Goal: Information Seeking & Learning: Find specific fact

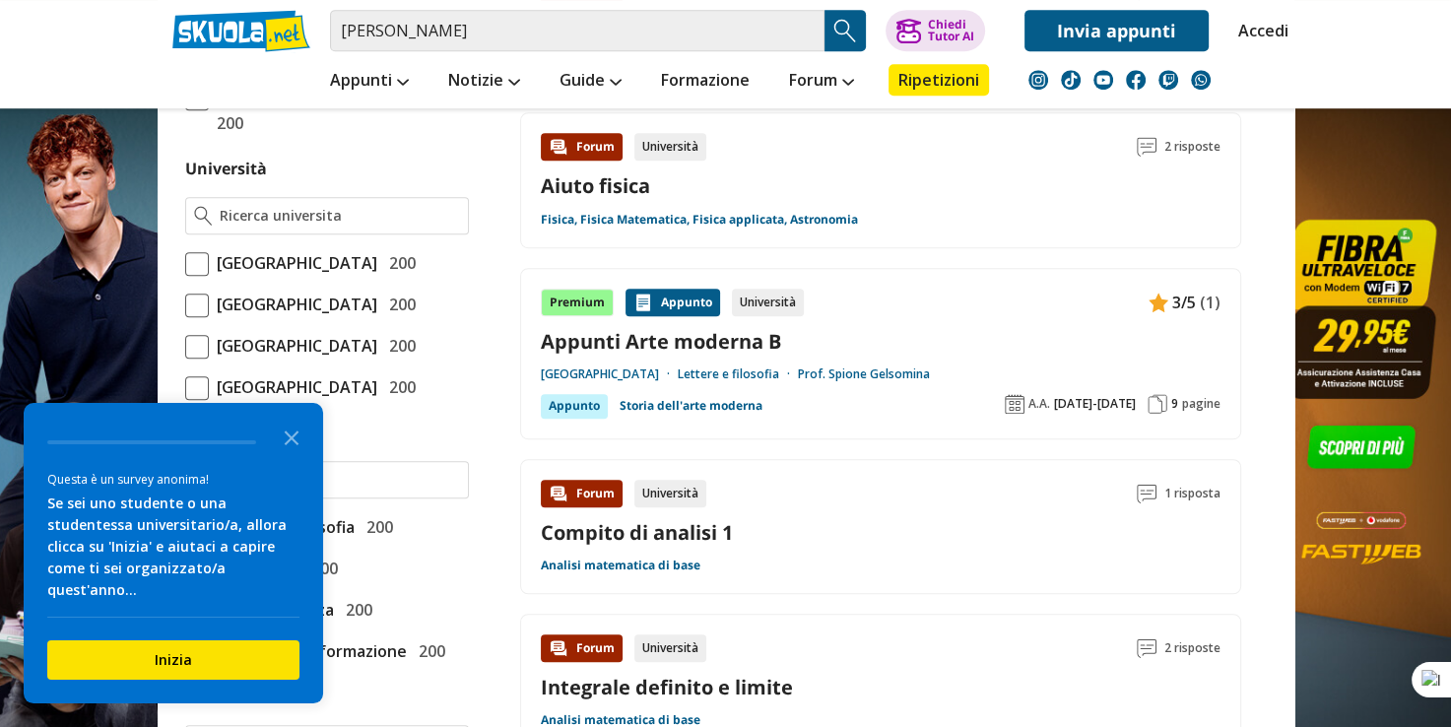
scroll to position [1083, 0]
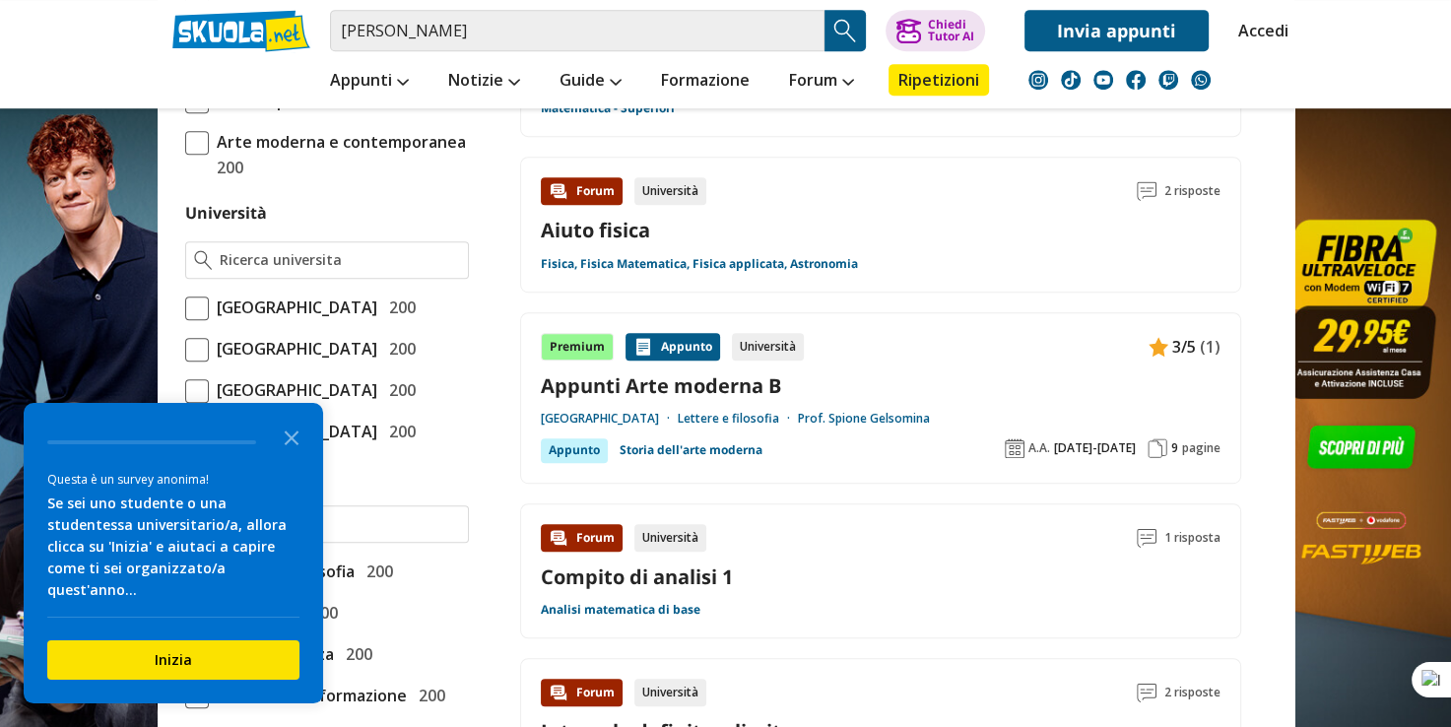
click at [182, 302] on div "Materia o esame Tesina maturità: idee e tesine svolte 200 Dal Rinascimento al R…" at bounding box center [326, 662] width 299 height 1709
click at [190, 309] on span at bounding box center [197, 308] width 24 height 24
click at [185, 307] on input "[GEOGRAPHIC_DATA] 200" at bounding box center [185, 307] width 0 height 0
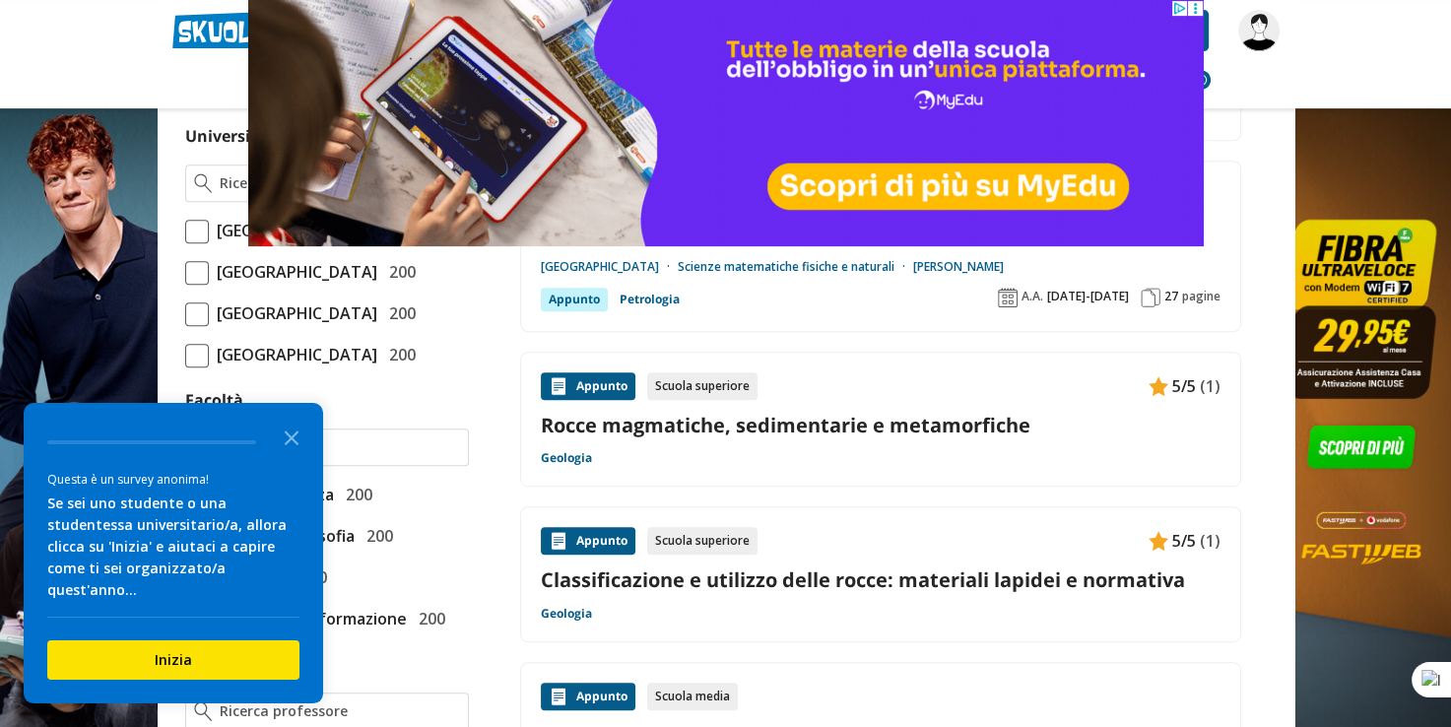
scroll to position [886, 0]
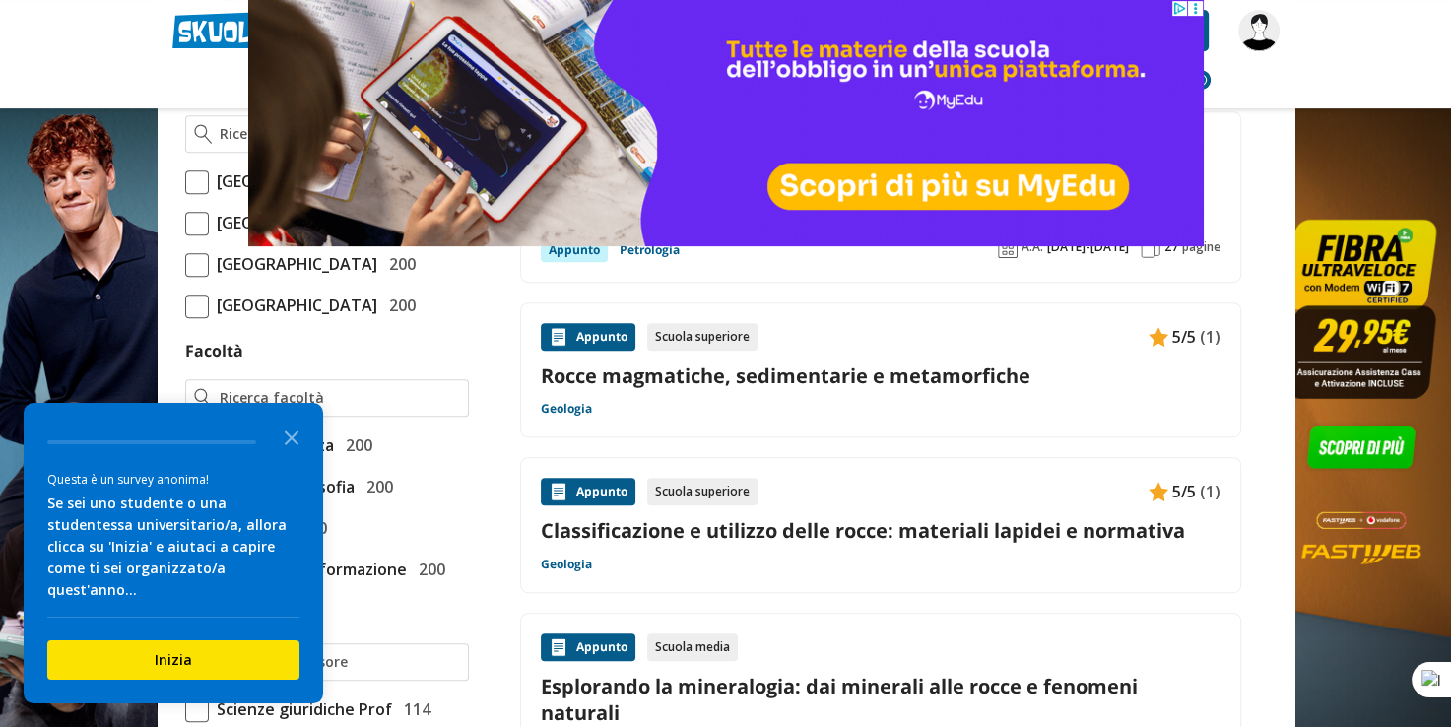
click at [194, 179] on span at bounding box center [197, 182] width 24 height 24
click at [185, 181] on input "Università degli Studi di Roma La Sapienza 200" at bounding box center [185, 181] width 0 height 0
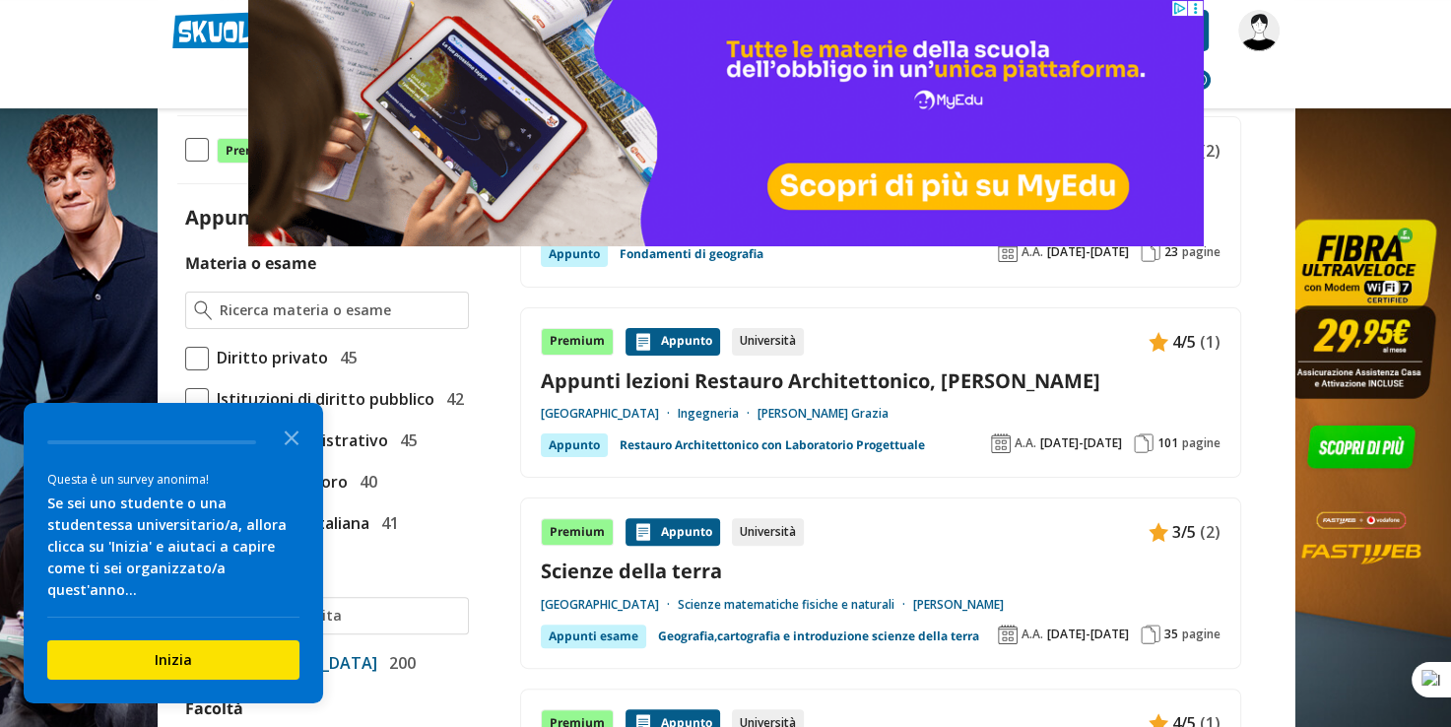
scroll to position [394, 0]
click at [300, 452] on icon "Close the survey" at bounding box center [291, 436] width 39 height 39
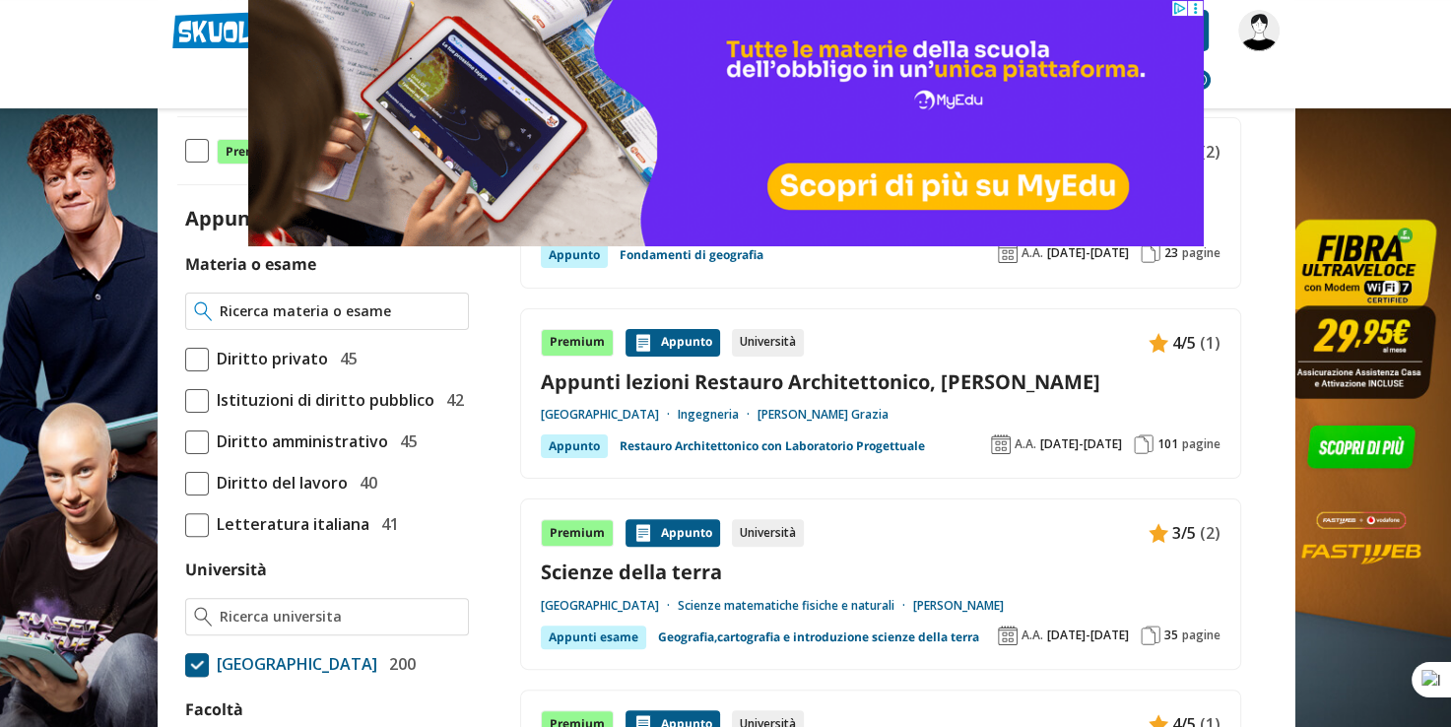
click at [314, 302] on input "Materia o esame" at bounding box center [339, 311] width 239 height 20
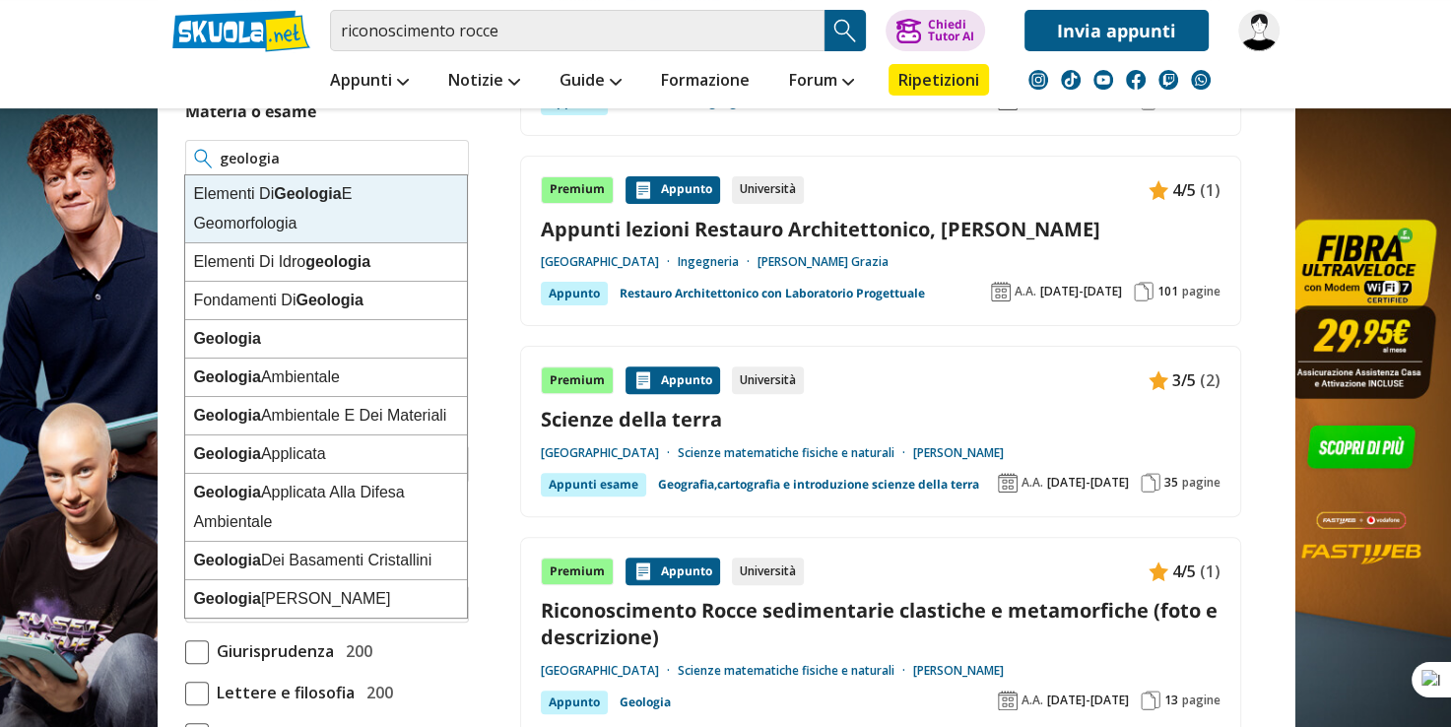
scroll to position [591, 0]
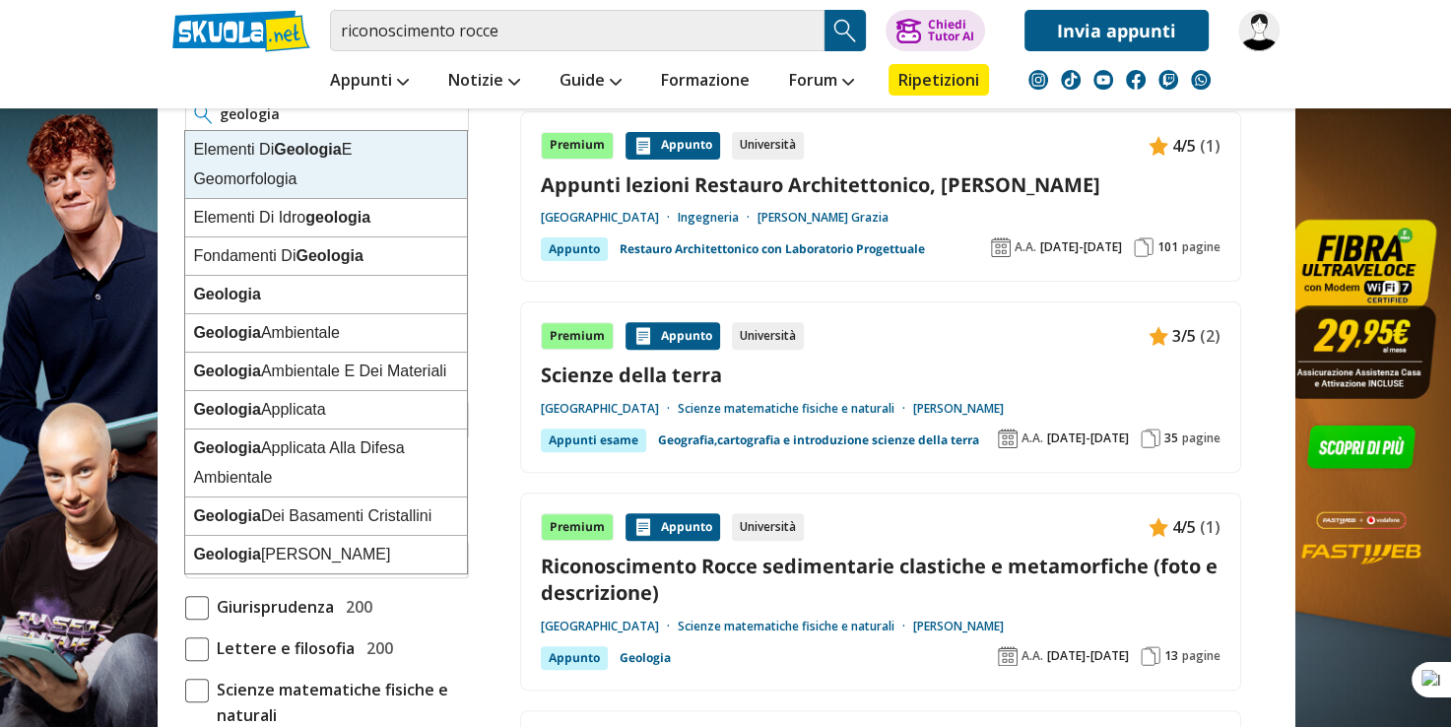
type input "geologia"
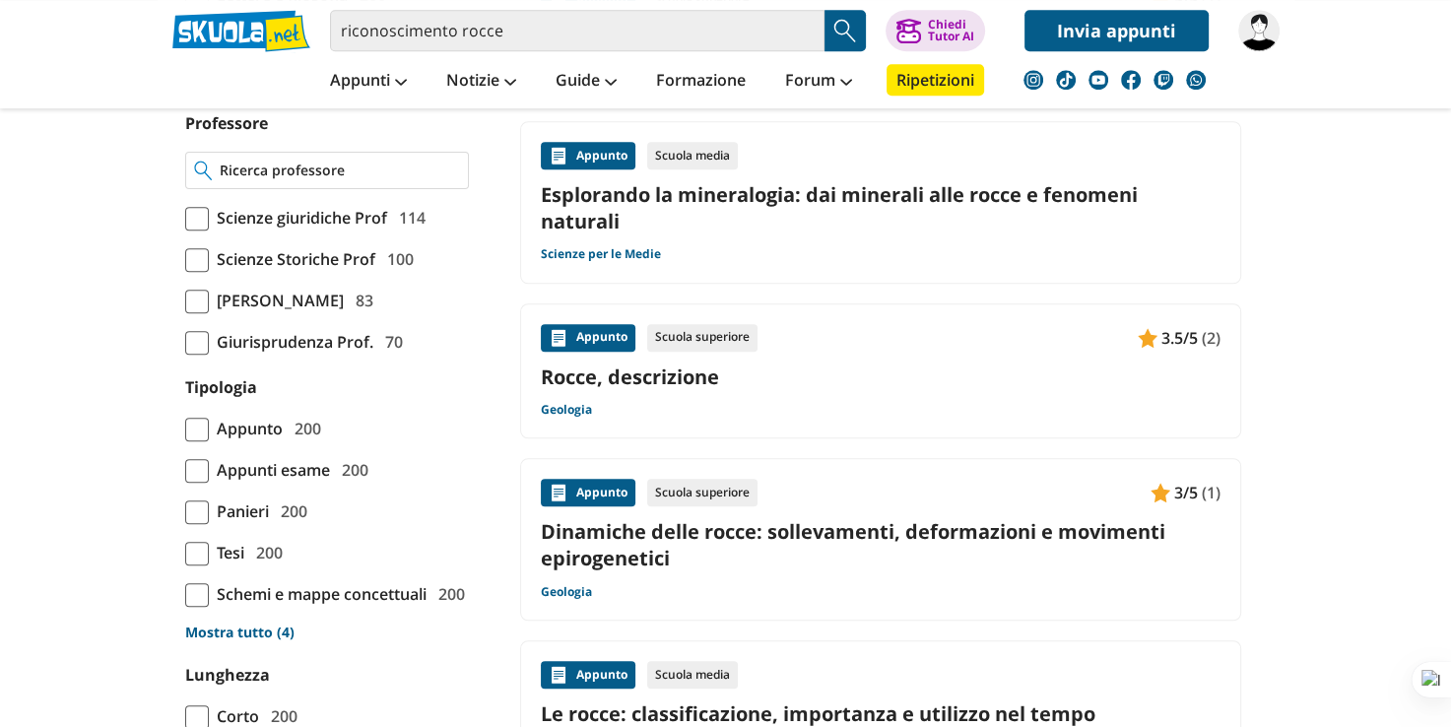
click at [276, 180] on input "Professore" at bounding box center [339, 171] width 239 height 20
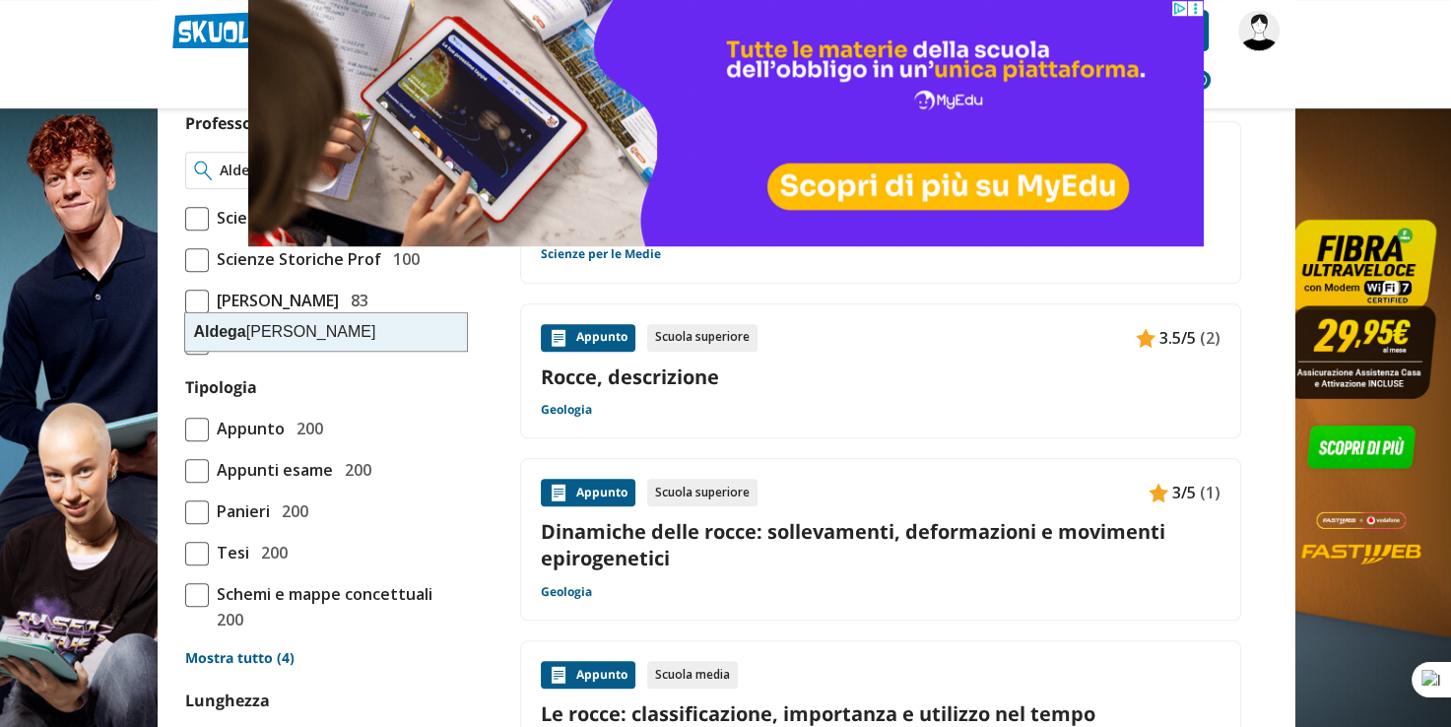
click at [266, 324] on div "Aldega Luca" at bounding box center [326, 331] width 282 height 37
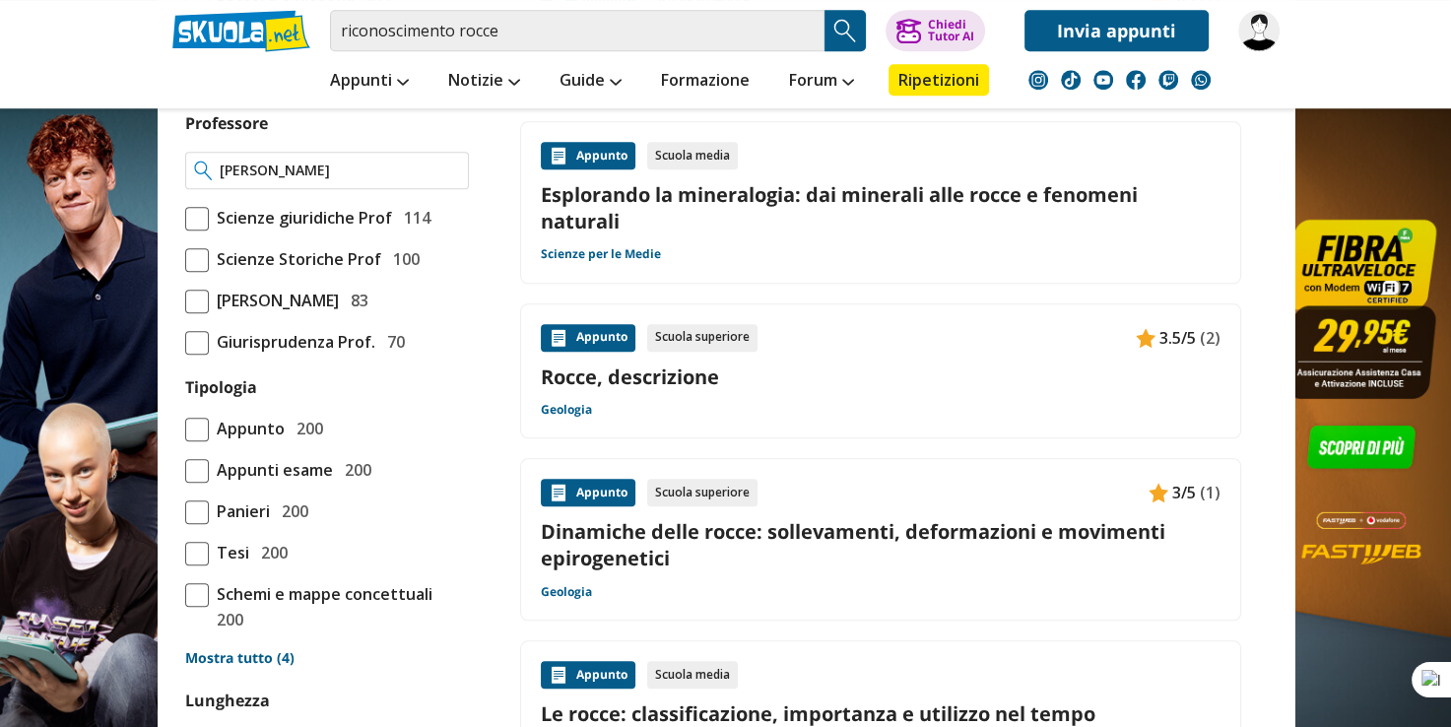
type input "[PERSON_NAME]"
click at [482, 495] on div "Filtra 0 Livello 200 Scuola Media 200 Scuola Superiore 200" at bounding box center [726, 654] width 1136 height 3539
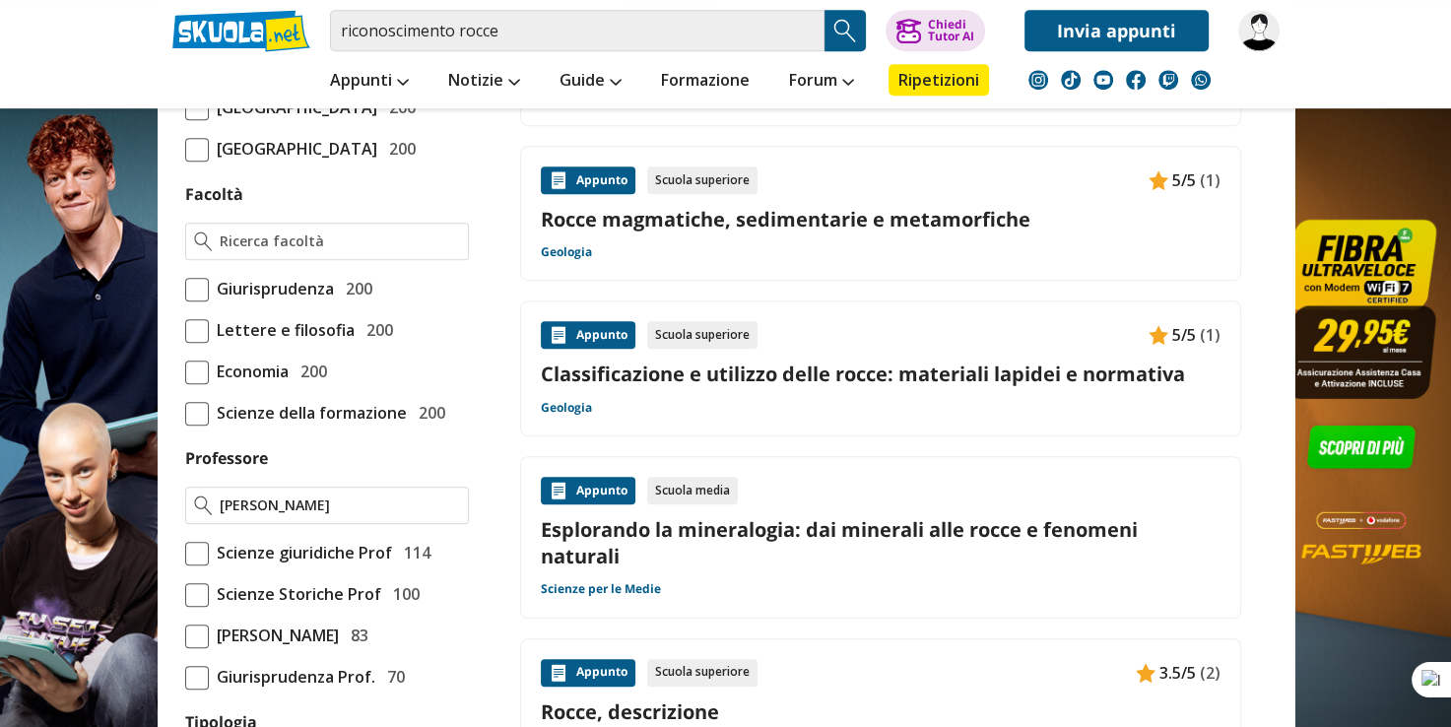
scroll to position [984, 0]
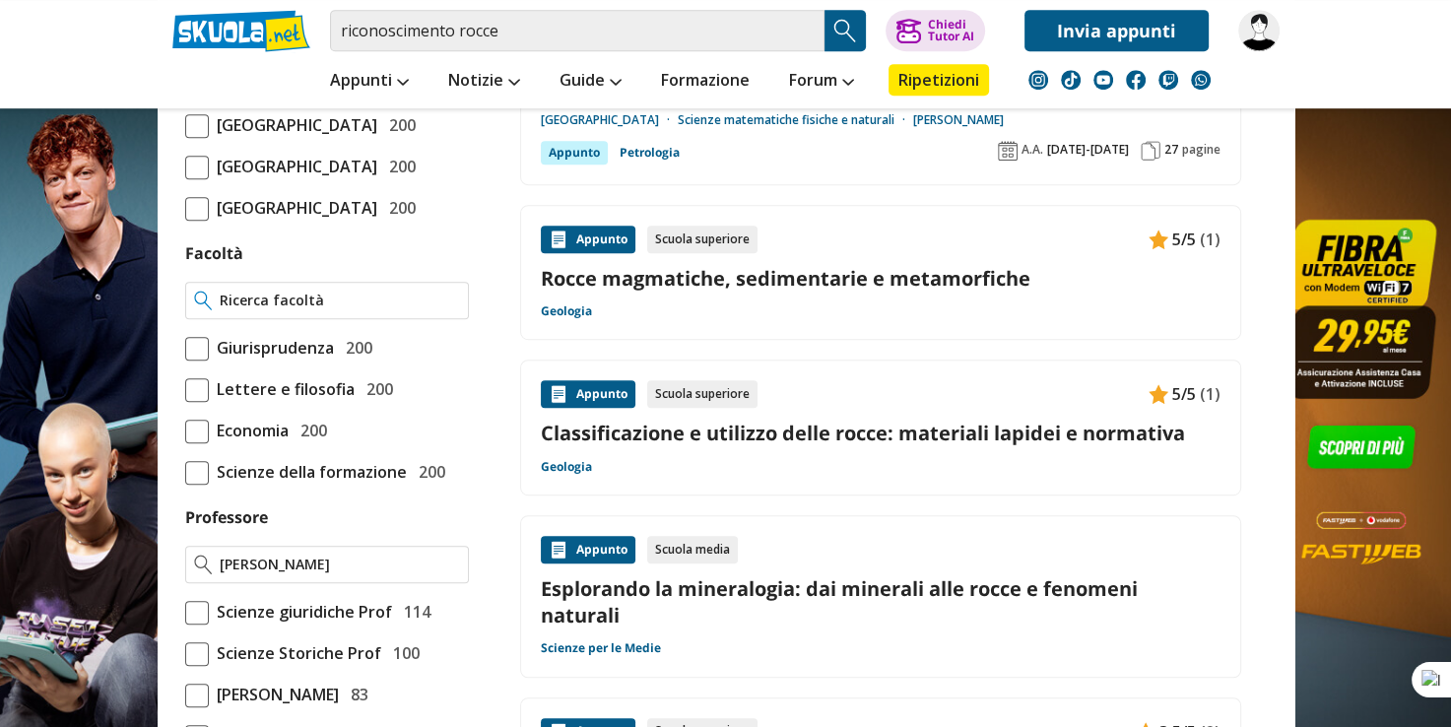
click at [305, 310] on input "Facoltà" at bounding box center [339, 301] width 239 height 20
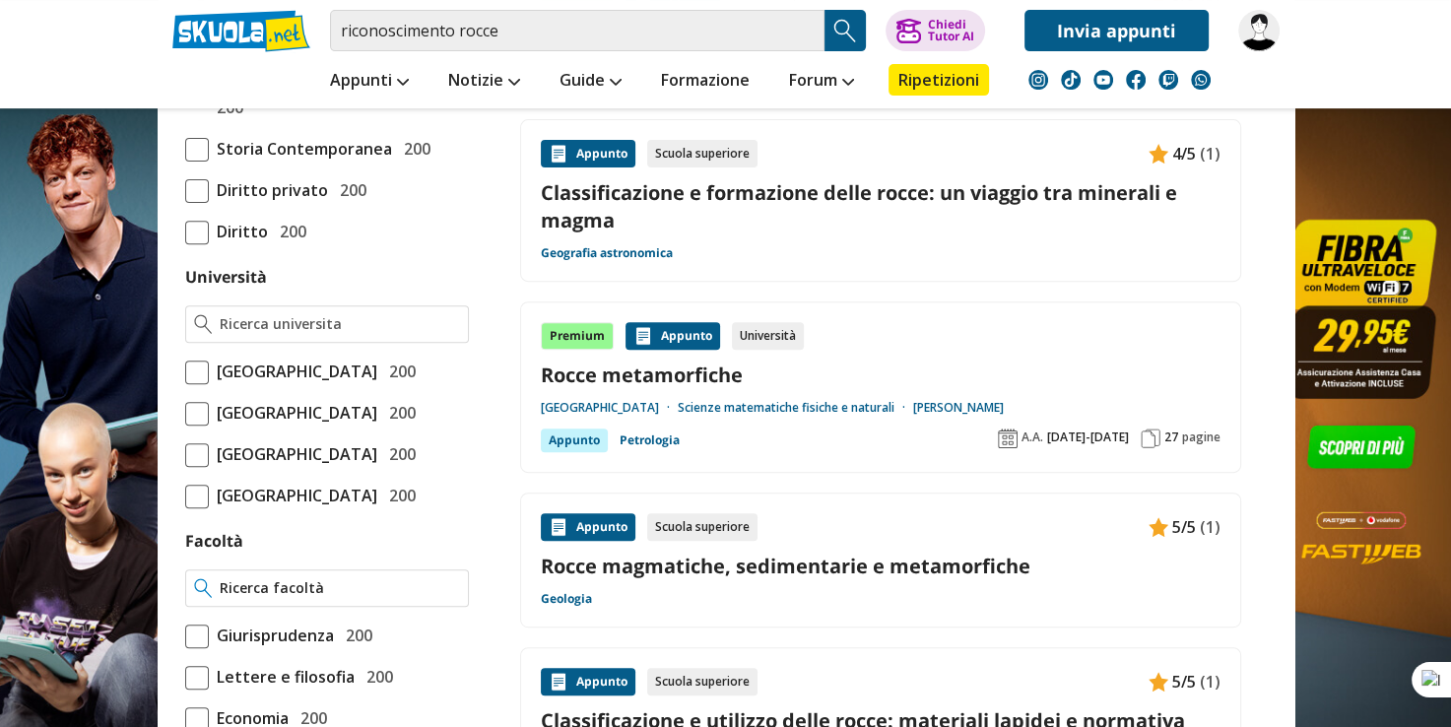
scroll to position [688, 0]
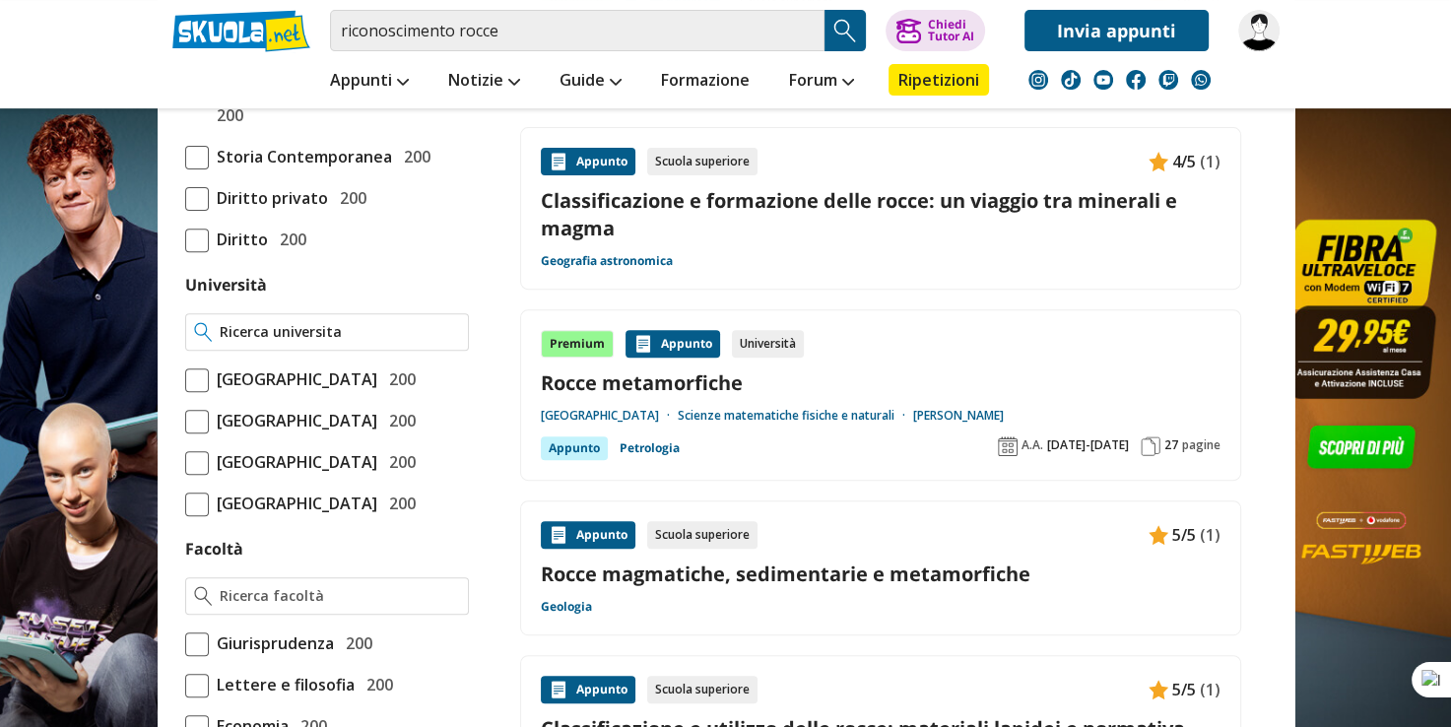
click at [307, 332] on input "Università" at bounding box center [339, 332] width 239 height 20
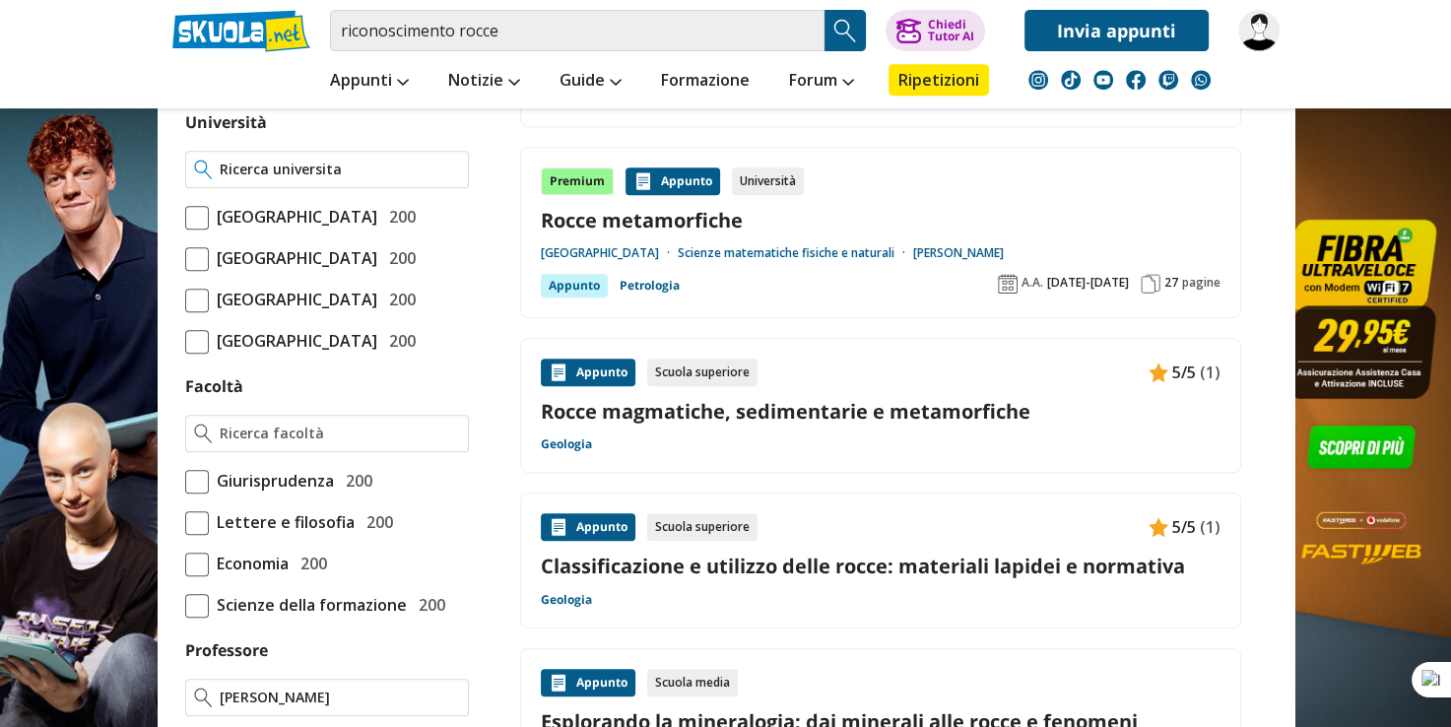
scroll to position [885, 0]
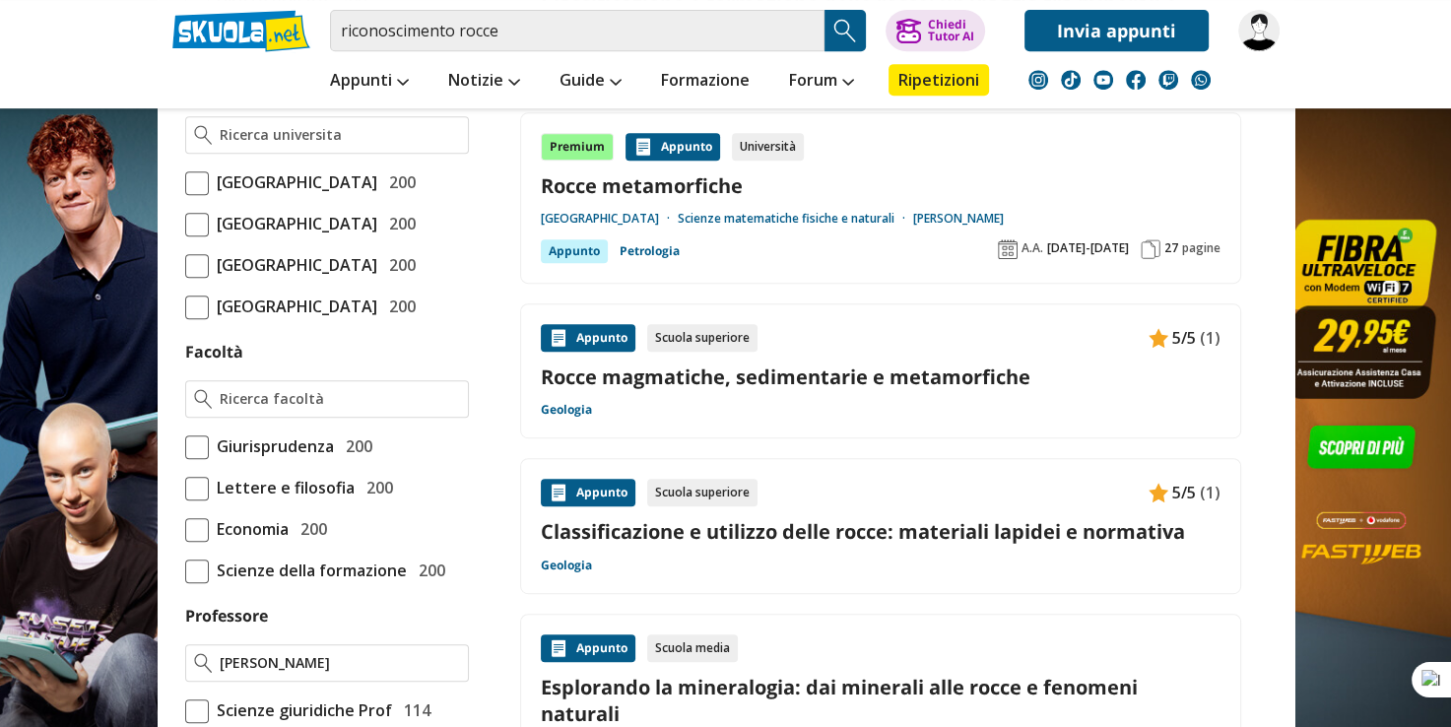
click at [189, 193] on label "Università degli Studi di Roma La Sapienza 200" at bounding box center [327, 182] width 284 height 26
click at [185, 182] on input "Università degli Studi di Roma La Sapienza 200" at bounding box center [185, 182] width 0 height 0
click at [338, 409] on input "Facoltà" at bounding box center [339, 399] width 239 height 20
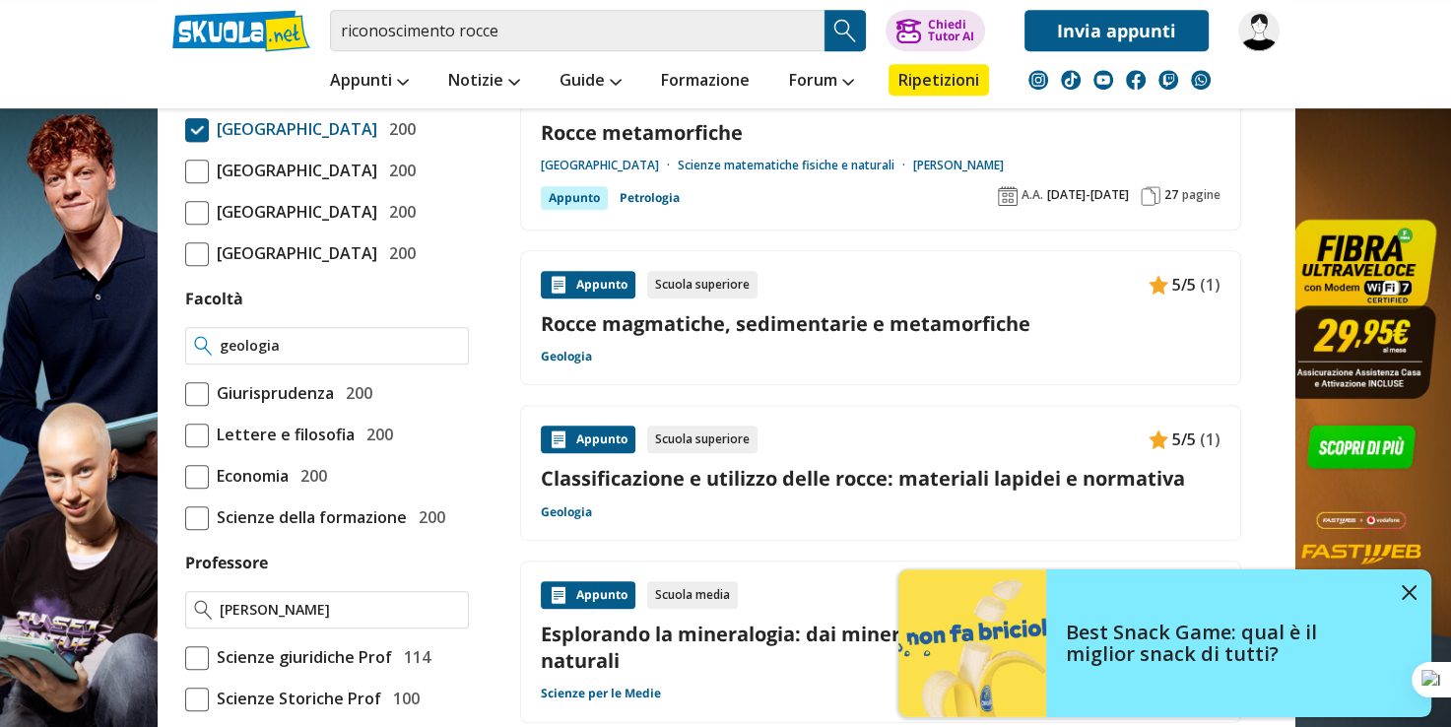
scroll to position [1071, 0]
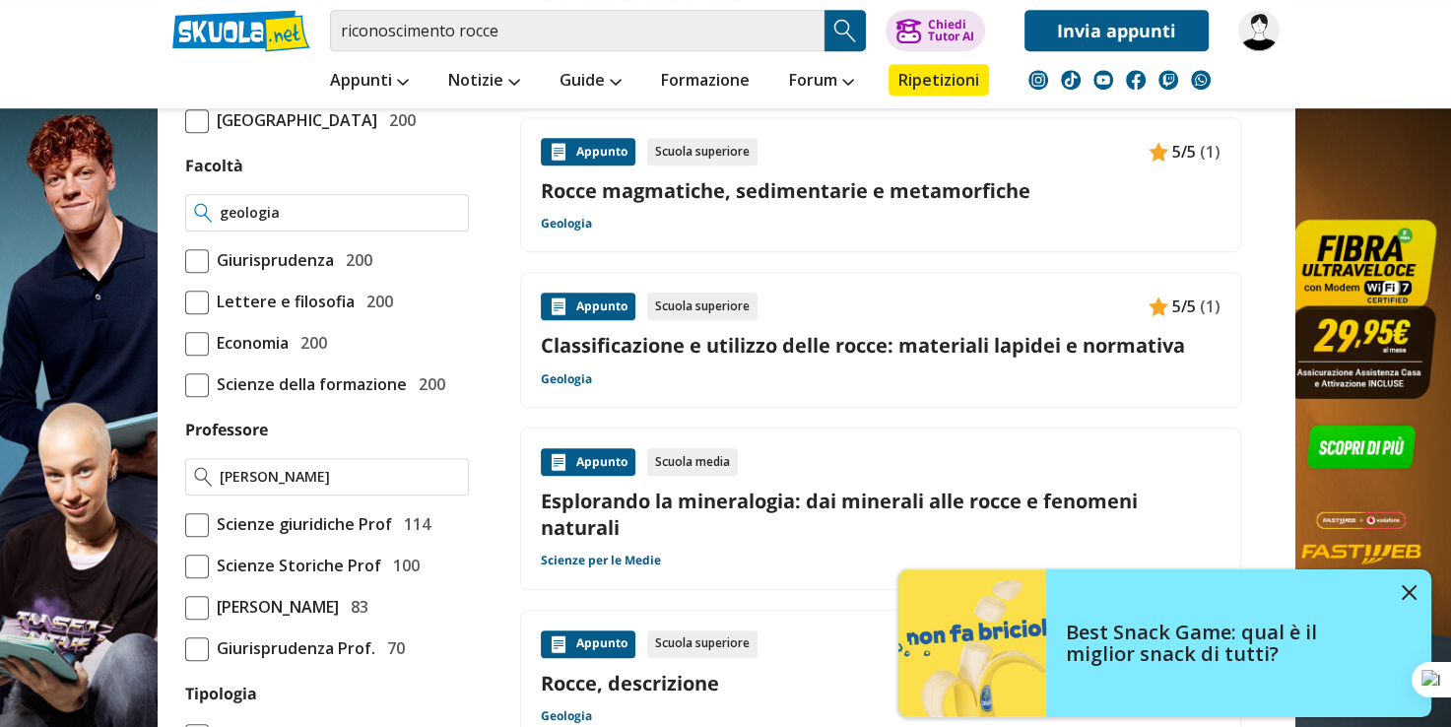
type input "geologia"
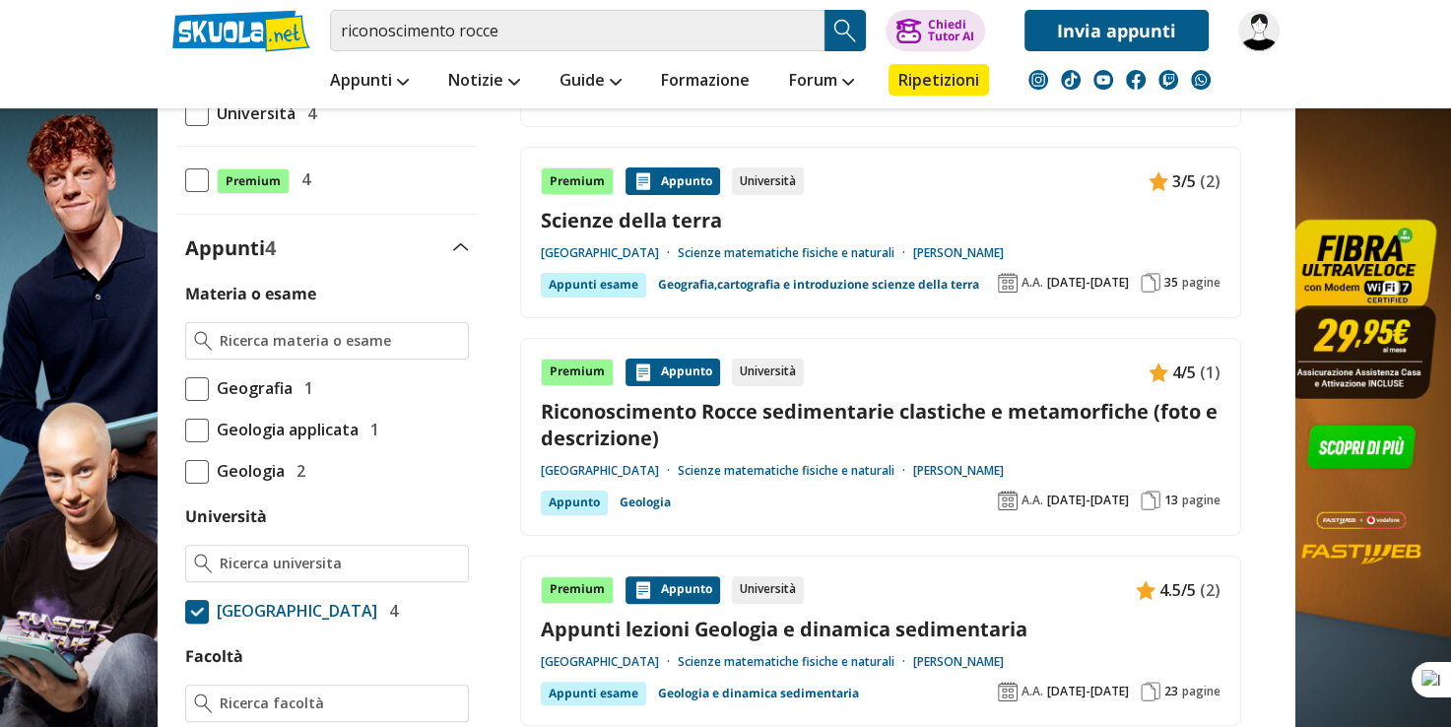
scroll to position [492, 0]
